Goal: Task Accomplishment & Management: Manage account settings

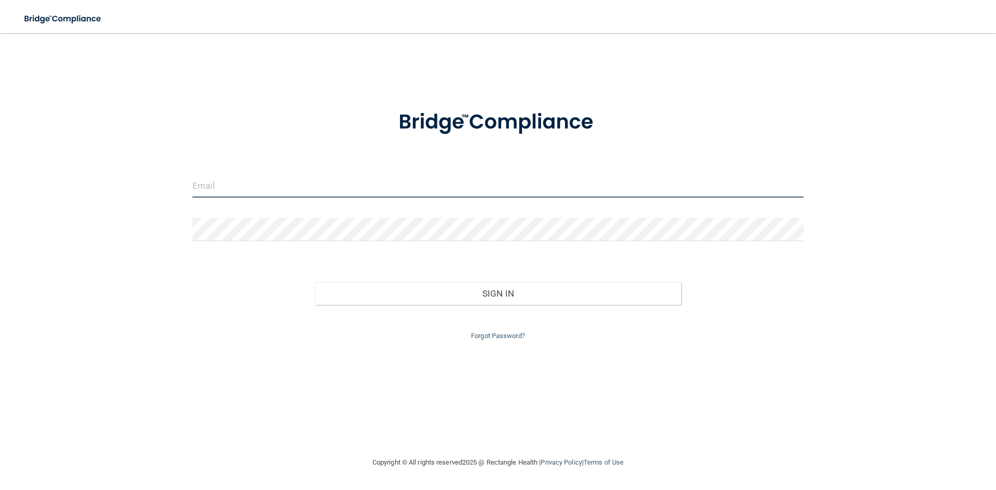
click at [270, 193] on input "email" at bounding box center [497, 185] width 611 height 23
type input "[EMAIL_ADDRESS][DOMAIN_NAME]"
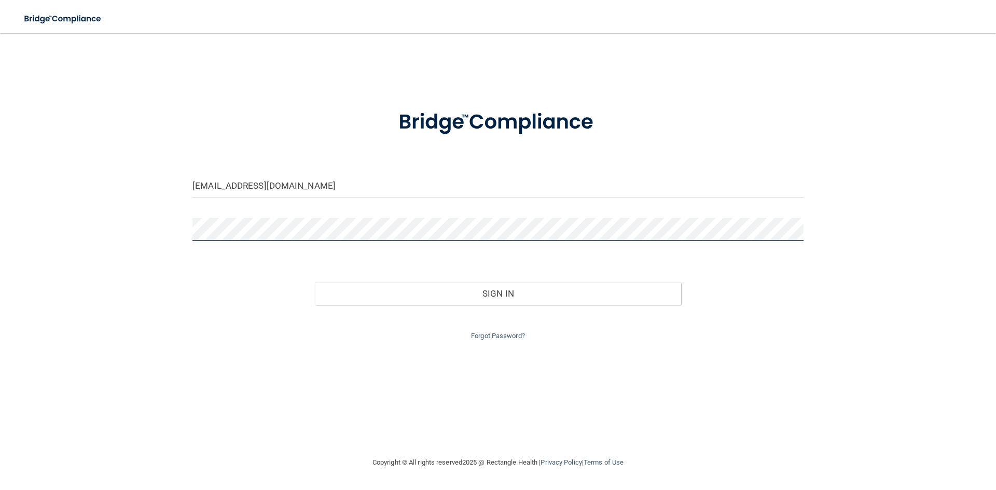
click at [315, 282] on button "Sign In" at bounding box center [498, 293] width 367 height 23
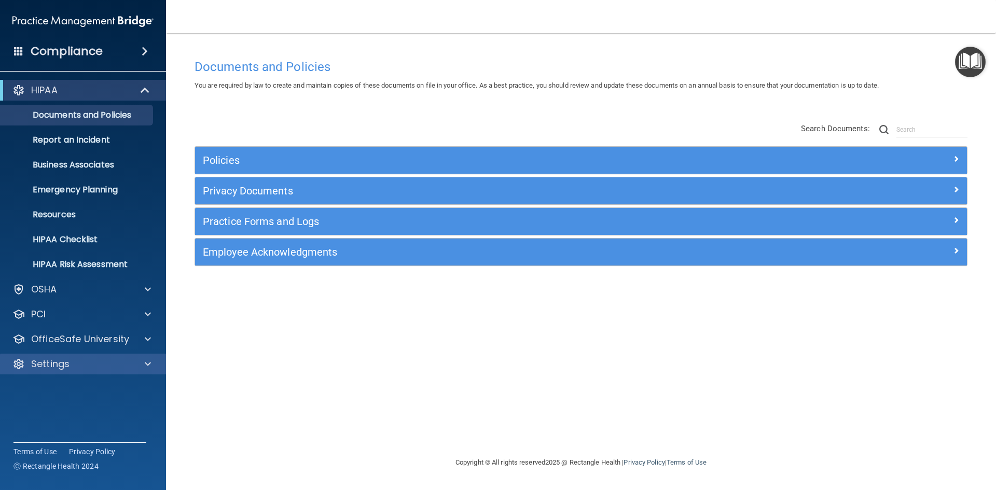
click at [127, 371] on div "Settings" at bounding box center [83, 364] width 167 height 21
click at [117, 360] on div "Settings" at bounding box center [69, 364] width 129 height 12
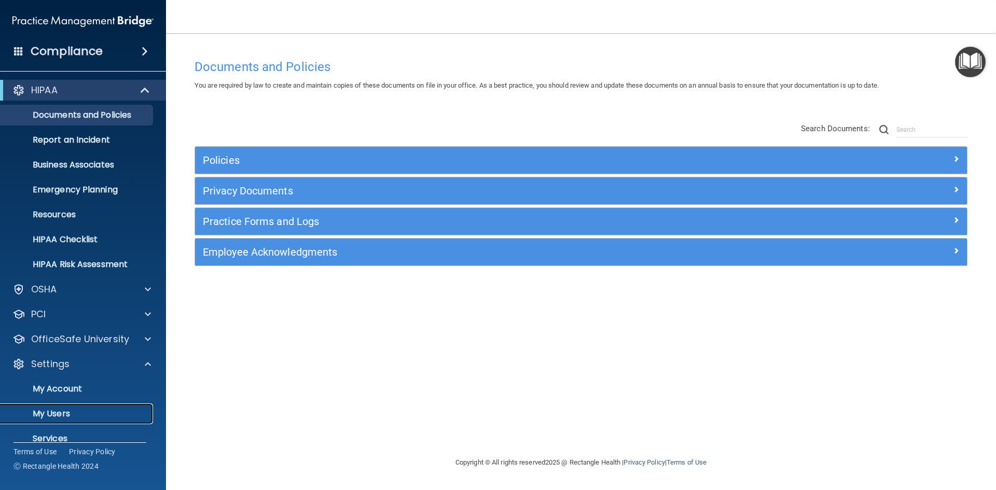
click at [67, 417] on p "My Users" at bounding box center [78, 414] width 142 height 10
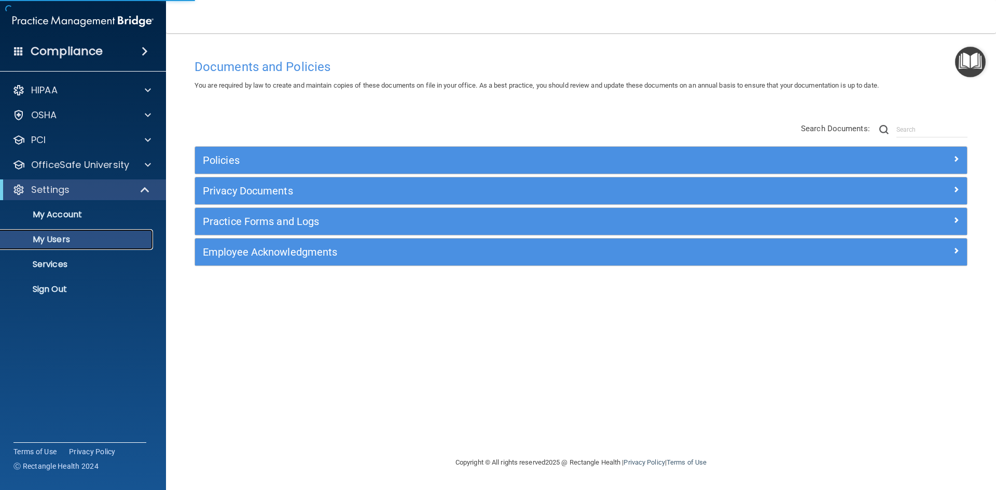
click at [70, 240] on p "My Users" at bounding box center [78, 240] width 142 height 10
select select "20"
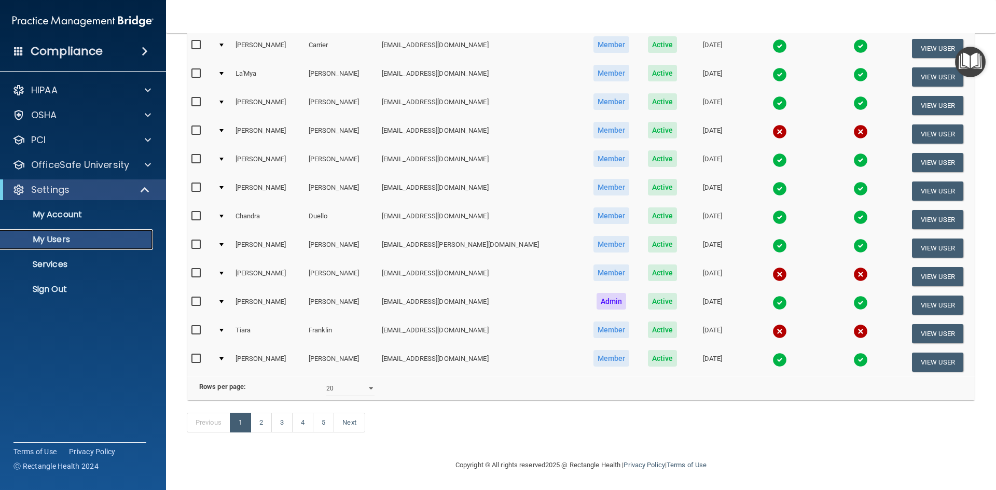
scroll to position [368, 0]
click at [267, 421] on link "2" at bounding box center [261, 423] width 21 height 20
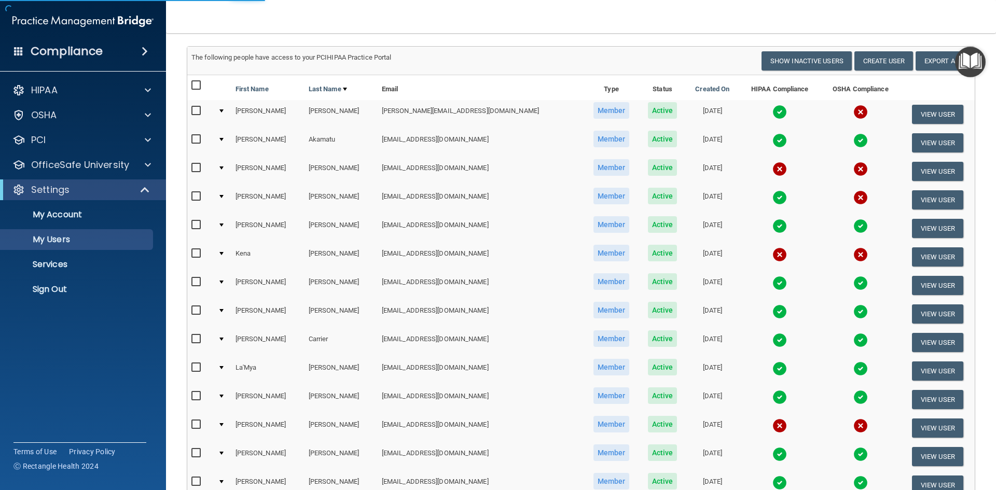
scroll to position [57, 0]
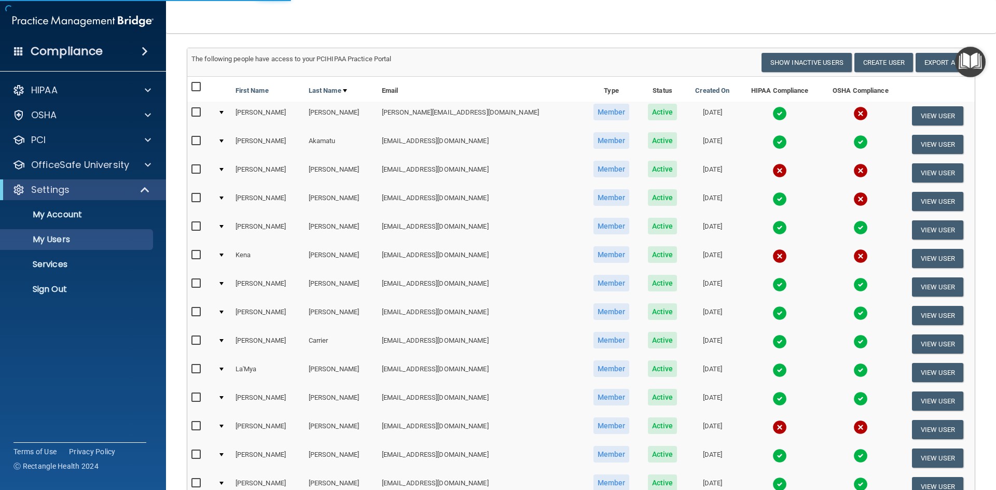
select select "20"
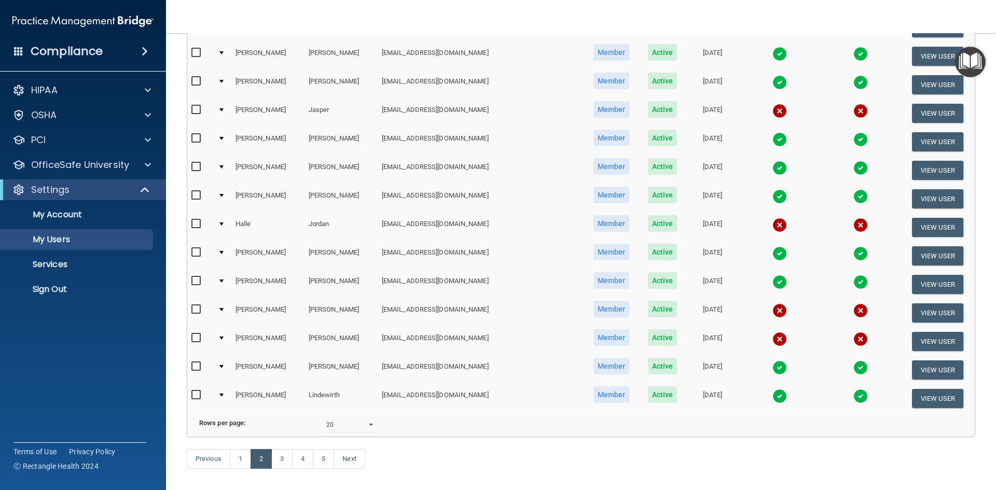
scroll to position [368, 0]
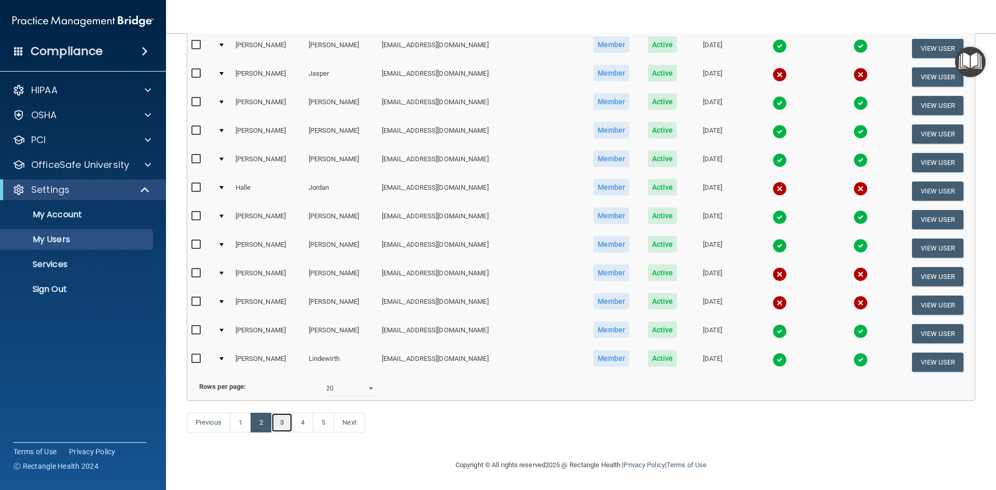
click at [287, 423] on link "3" at bounding box center [281, 423] width 21 height 20
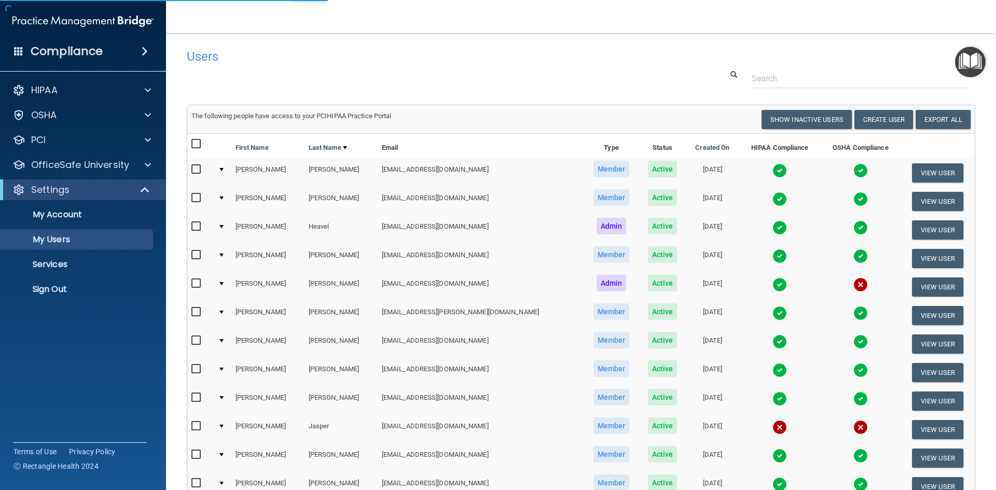
select select "20"
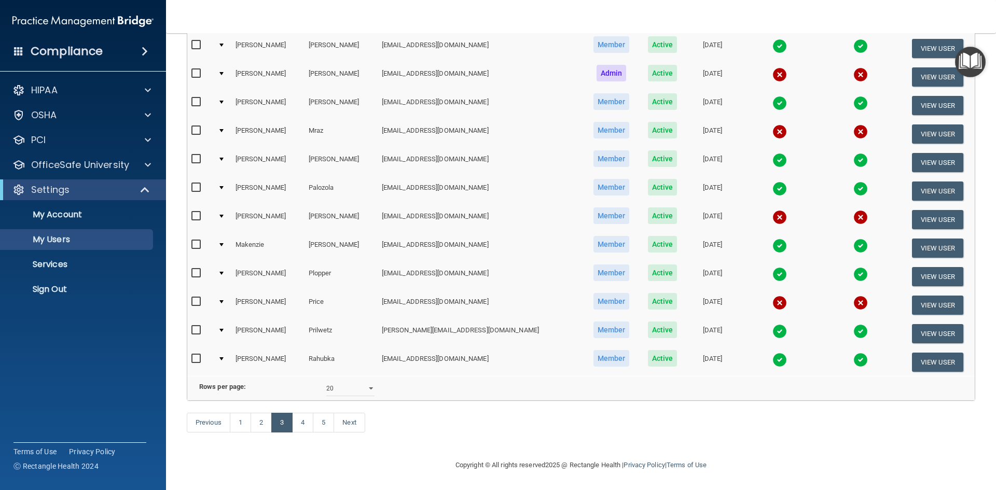
scroll to position [368, 0]
